Goal: Task Accomplishment & Management: Use online tool/utility

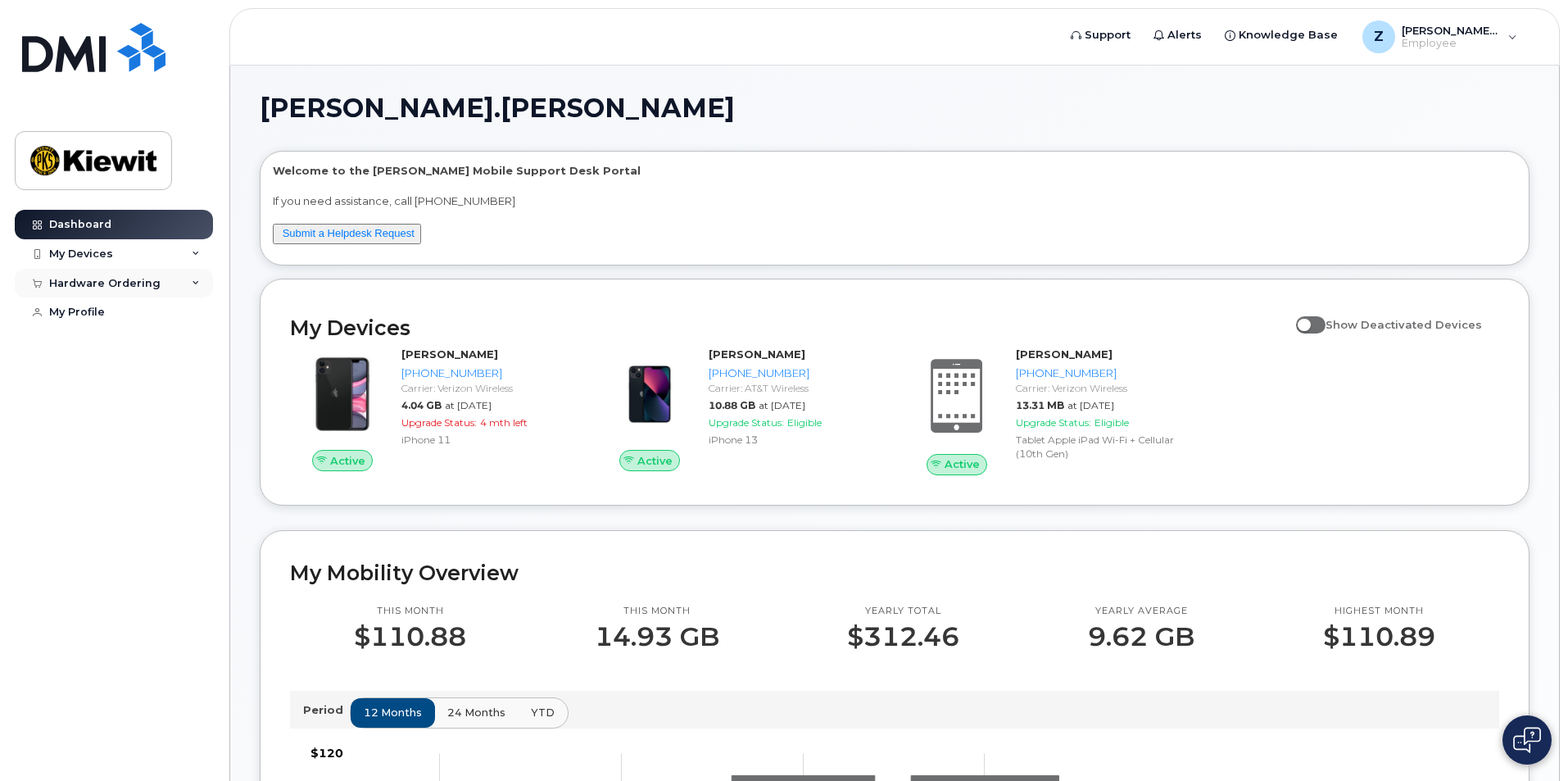
click at [126, 280] on div "Hardware Ordering" at bounding box center [105, 283] width 111 height 13
click at [101, 310] on div "My Orders" at bounding box center [86, 313] width 59 height 15
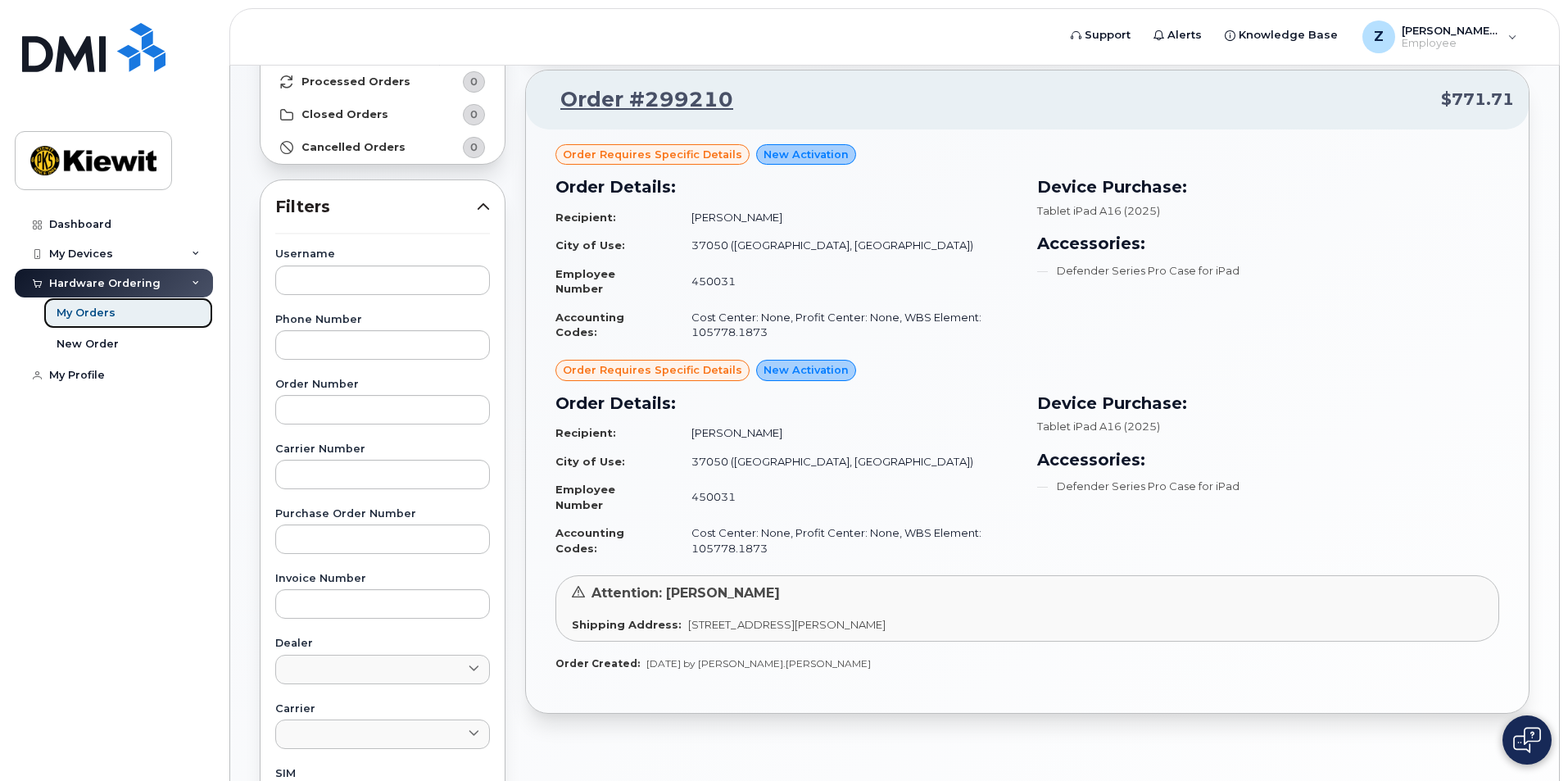
scroll to position [163, 0]
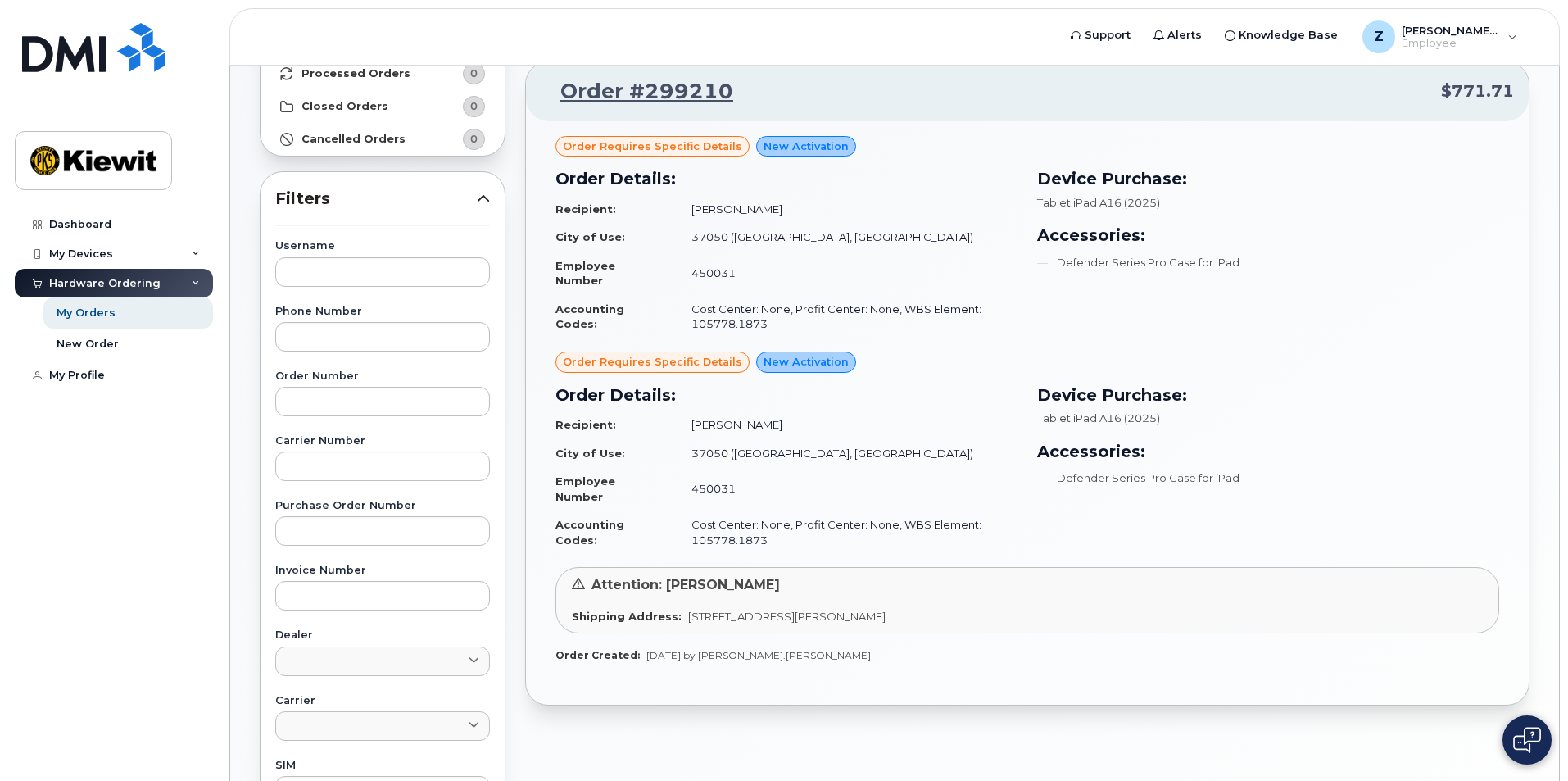
click at [630, 355] on span "Order requires Specific details" at bounding box center [653, 362] width 179 height 15
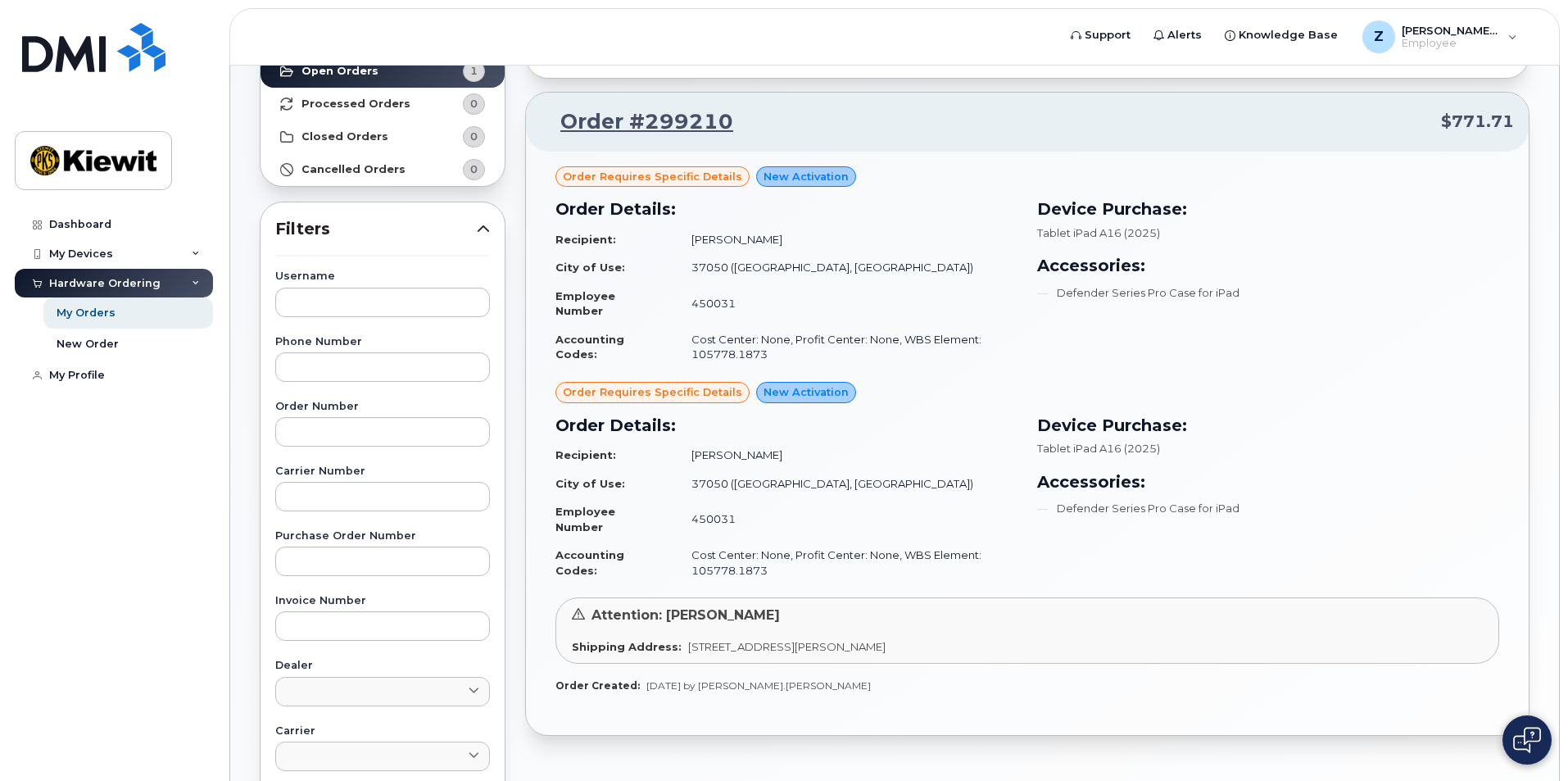
scroll to position [55, 0]
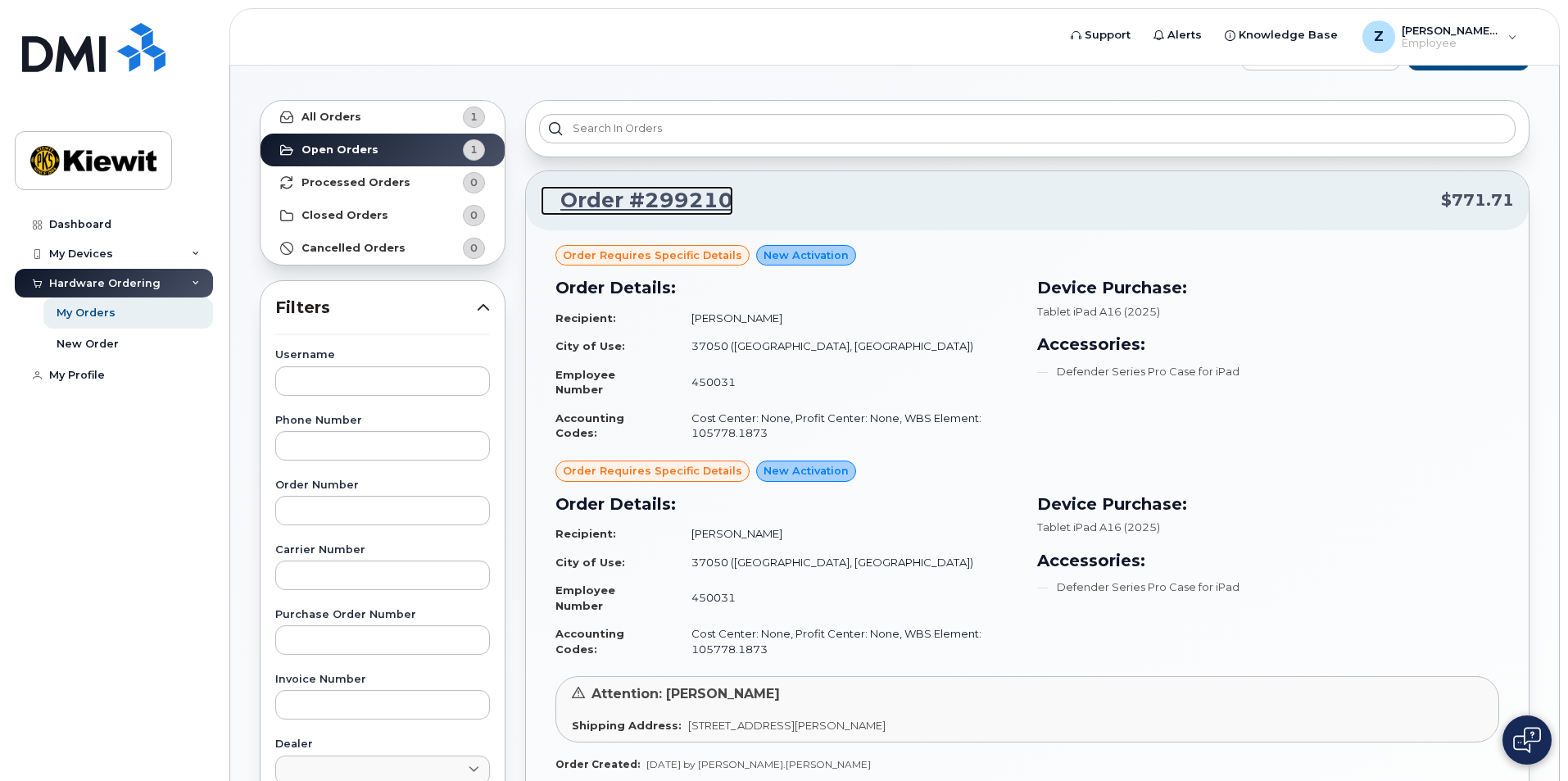
click at [630, 197] on link "Order #299210" at bounding box center [637, 200] width 193 height 29
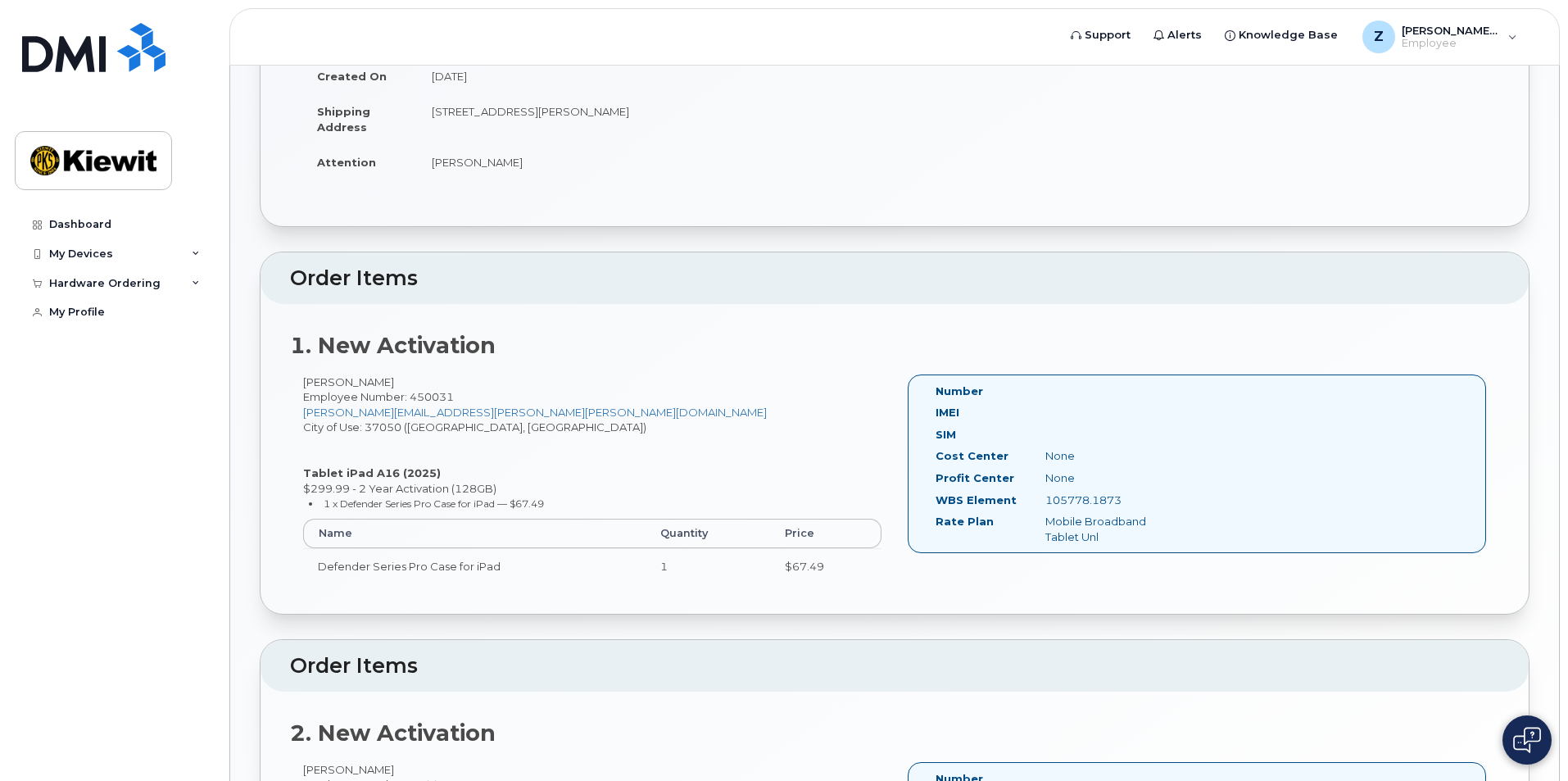
click at [720, 330] on div "1. New Activation Daniel Figgins Employee Number: 450031 ZACHARY.MUSIAL@KIEWIT.…" at bounding box center [895, 459] width 1269 height 310
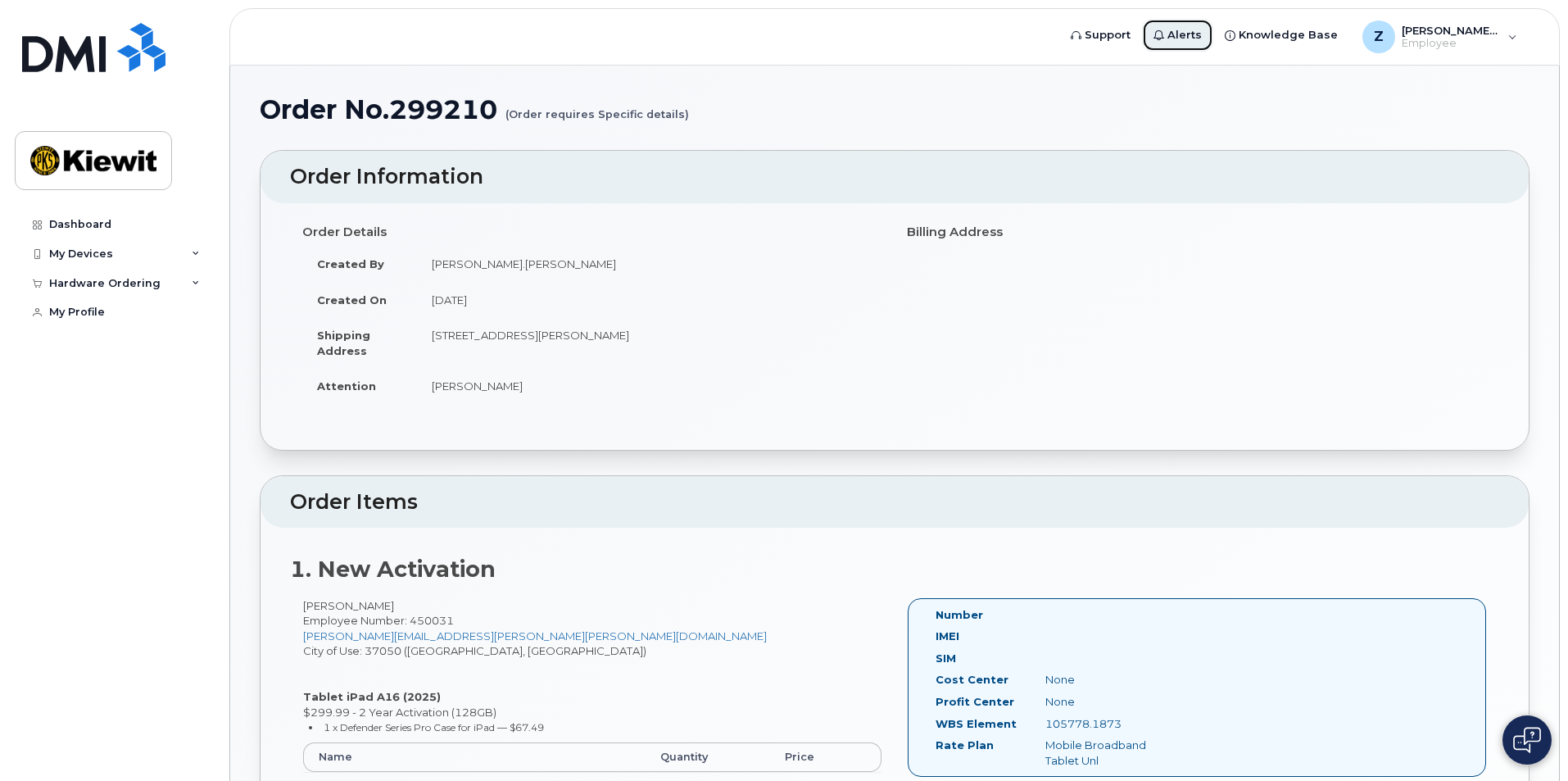
click at [1202, 40] on span "Alerts" at bounding box center [1185, 35] width 34 height 16
click at [1164, 32] on icon at bounding box center [1158, 35] width 10 height 10
click at [108, 250] on div "My Devices" at bounding box center [81, 254] width 64 height 13
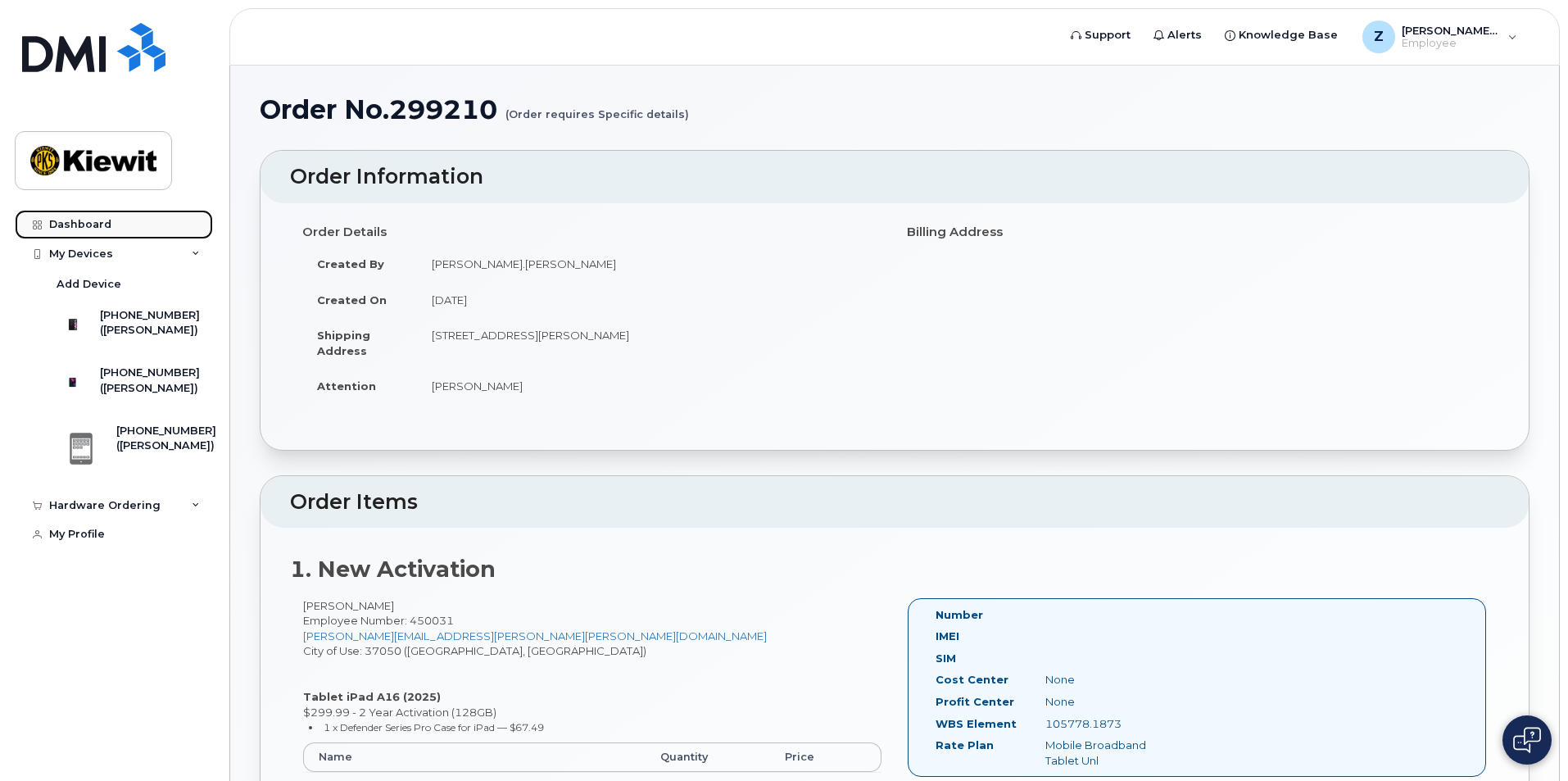
click at [125, 223] on link "Dashboard" at bounding box center [114, 224] width 198 height 29
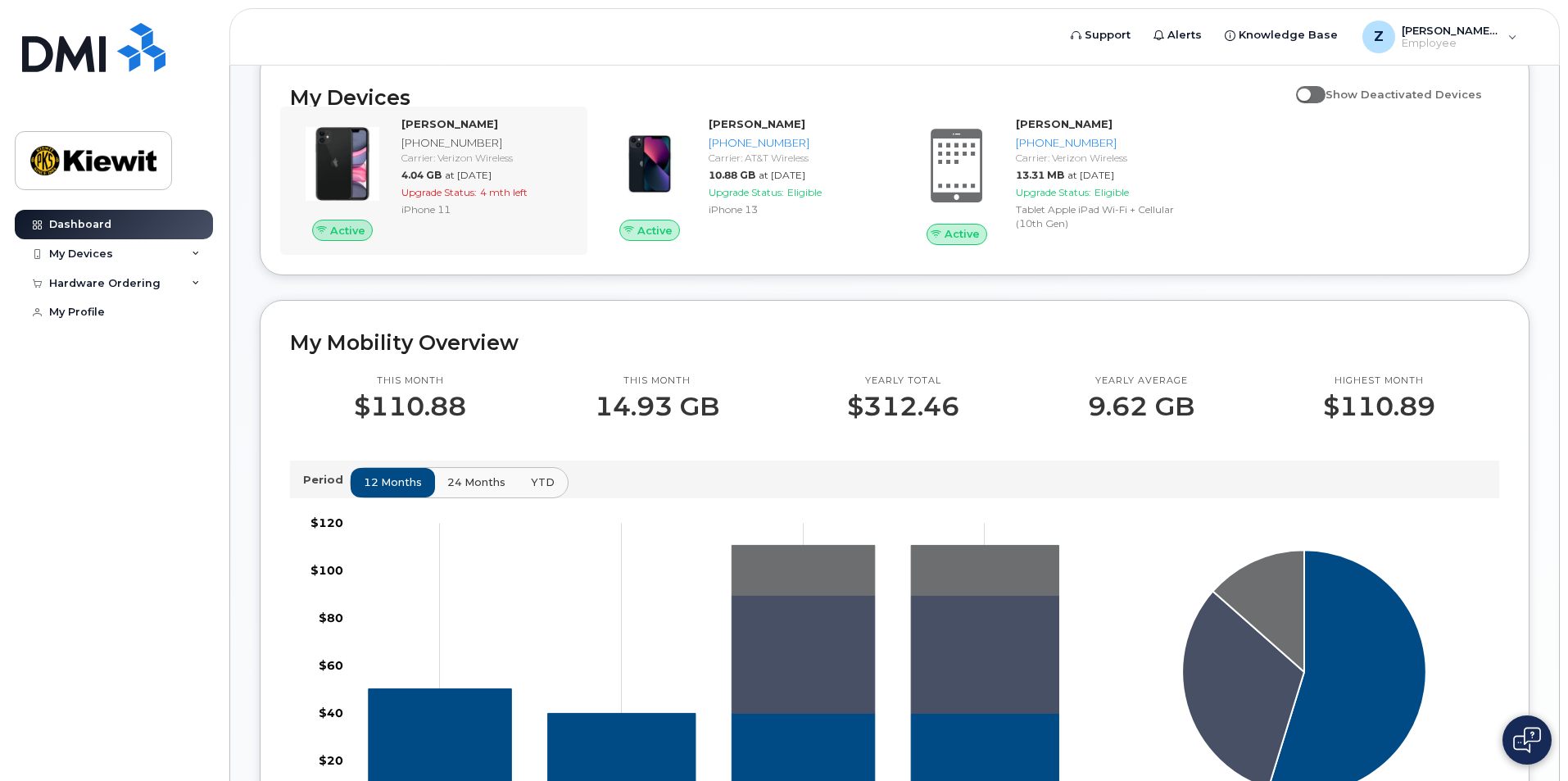
scroll to position [229, 0]
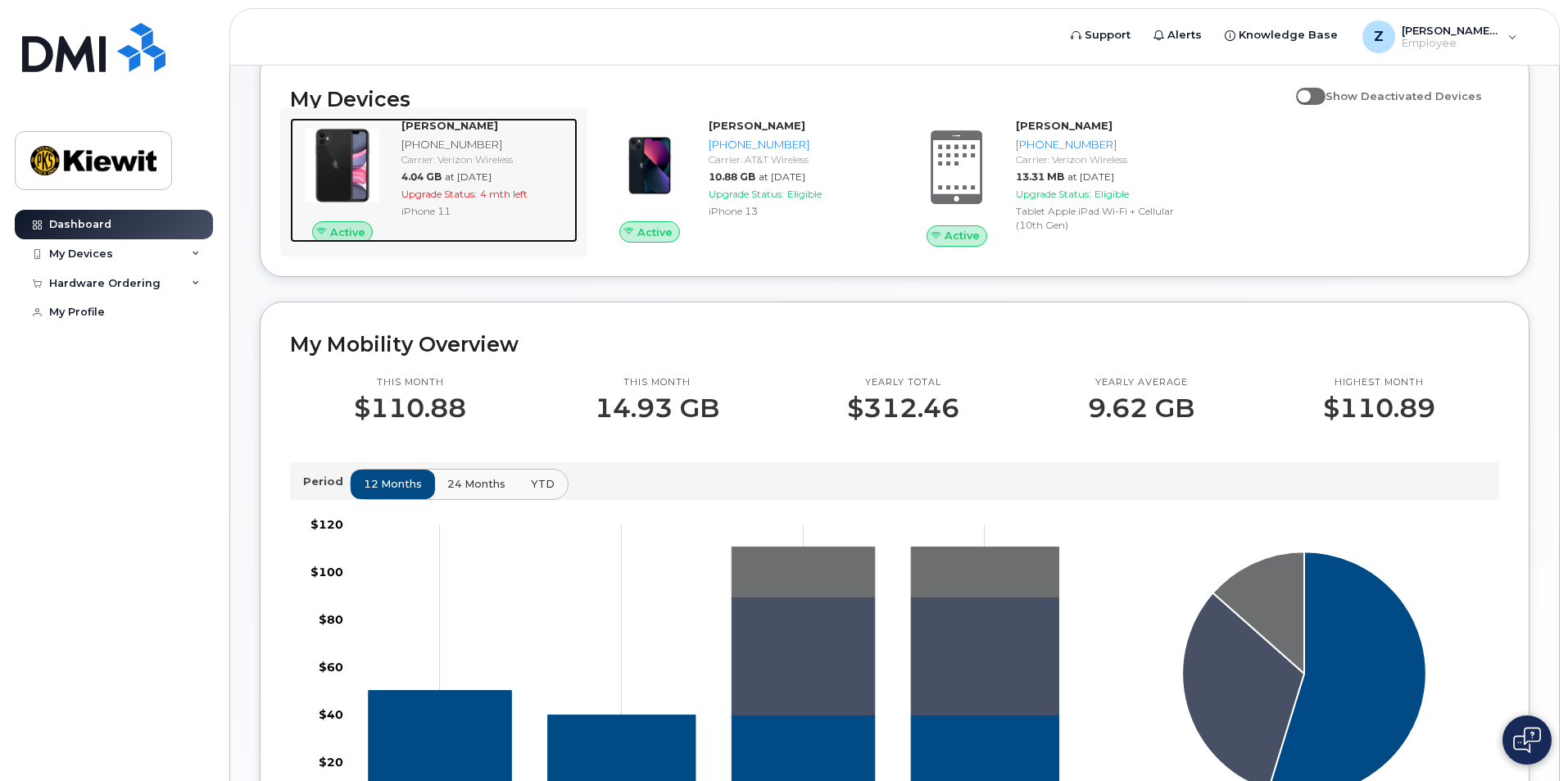
click at [451, 132] on div "[PERSON_NAME]" at bounding box center [486, 126] width 170 height 15
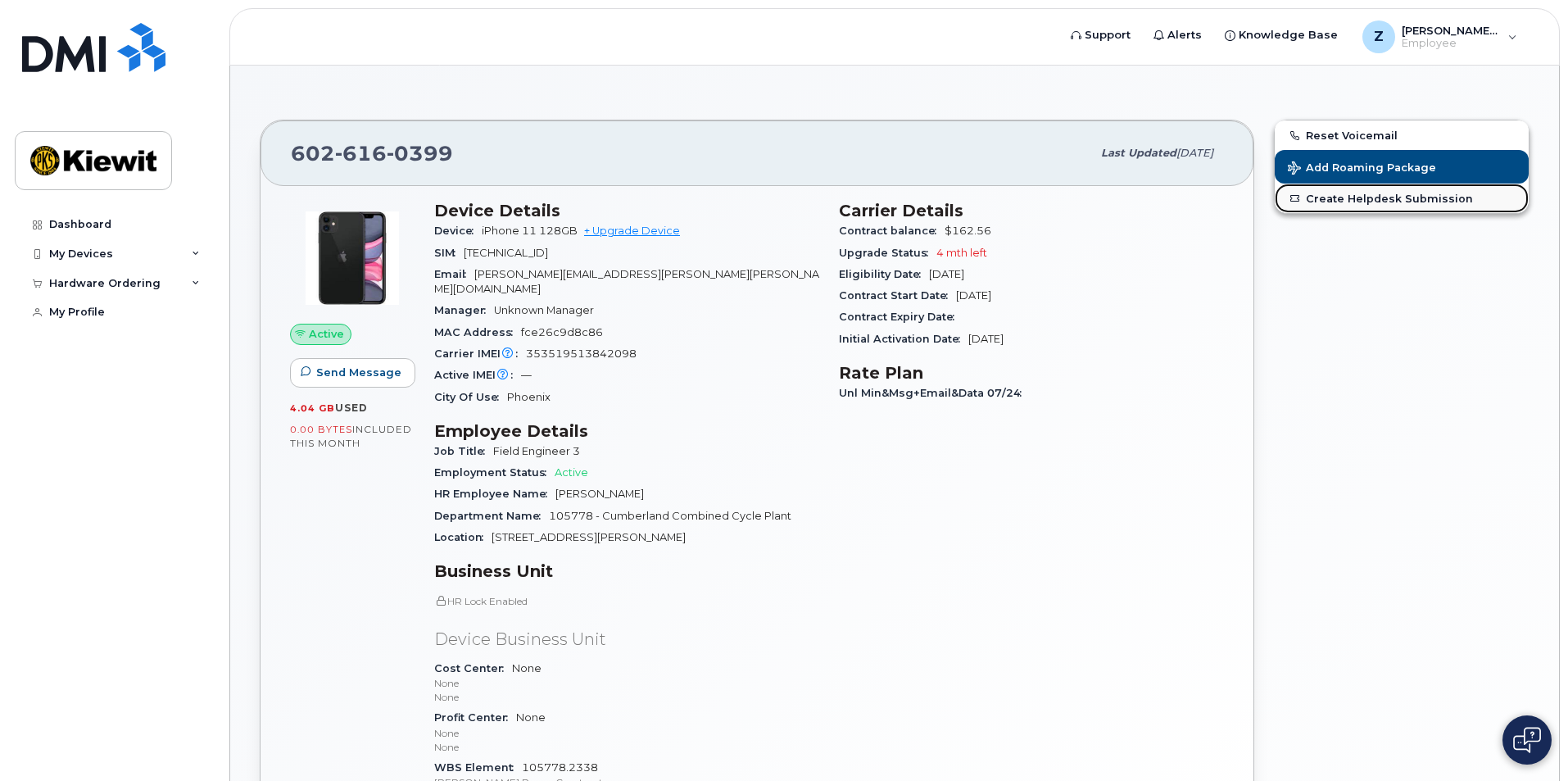
click at [1333, 195] on link "Create Helpdesk Submission" at bounding box center [1401, 197] width 254 height 29
